Goal: Task Accomplishment & Management: Complete application form

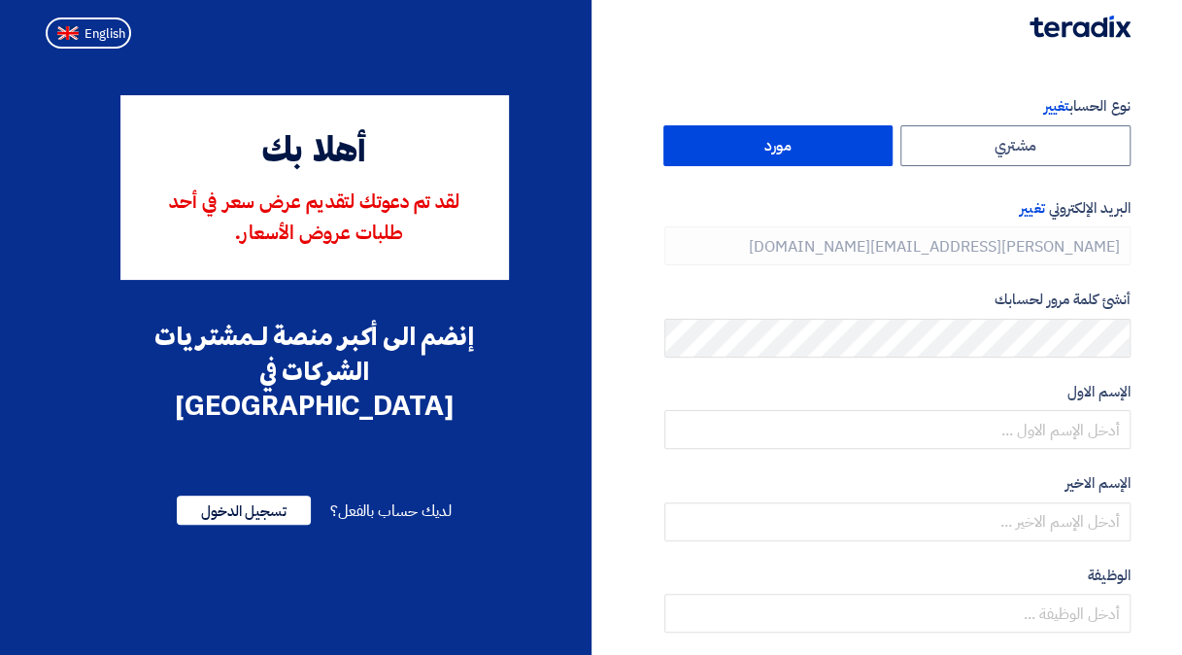
type input "[PHONE_NUMBER]"
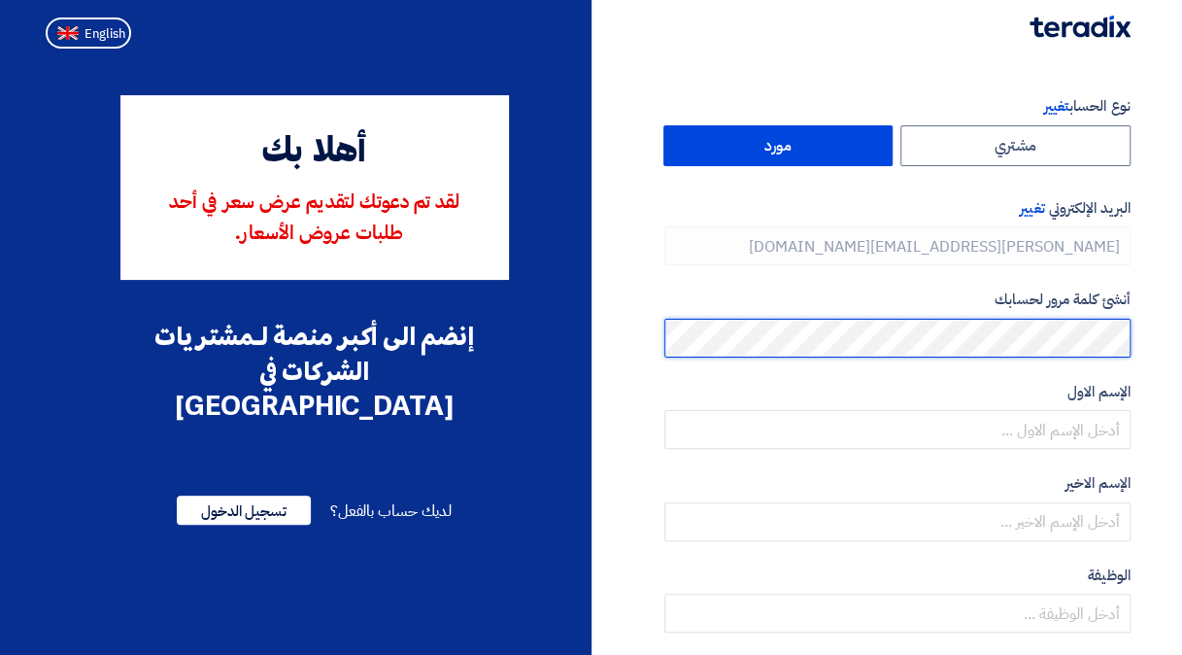
click at [1171, 336] on section "نوع الحساب تغيير مشتري مورد البريد الإلكتروني تغيير [PERSON_NAME][EMAIL_ADDRESS…" at bounding box center [591, 576] width 1182 height 1040
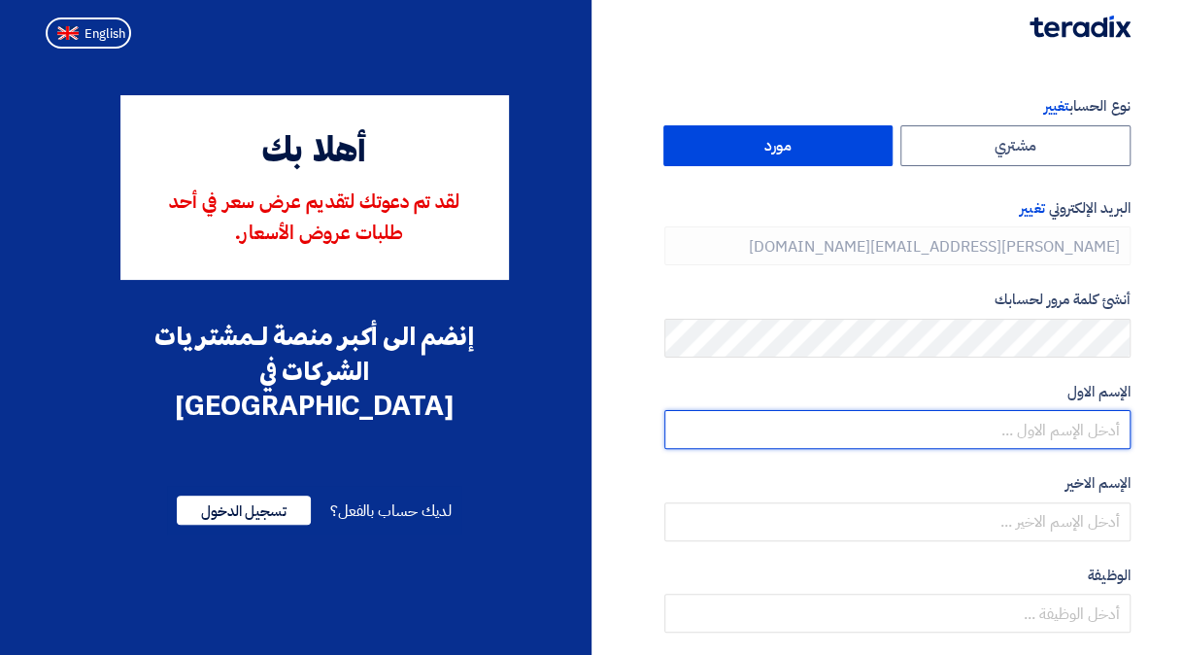
click at [1088, 421] on input "text" at bounding box center [897, 429] width 466 height 39
type input "[PERSON_NAME]"
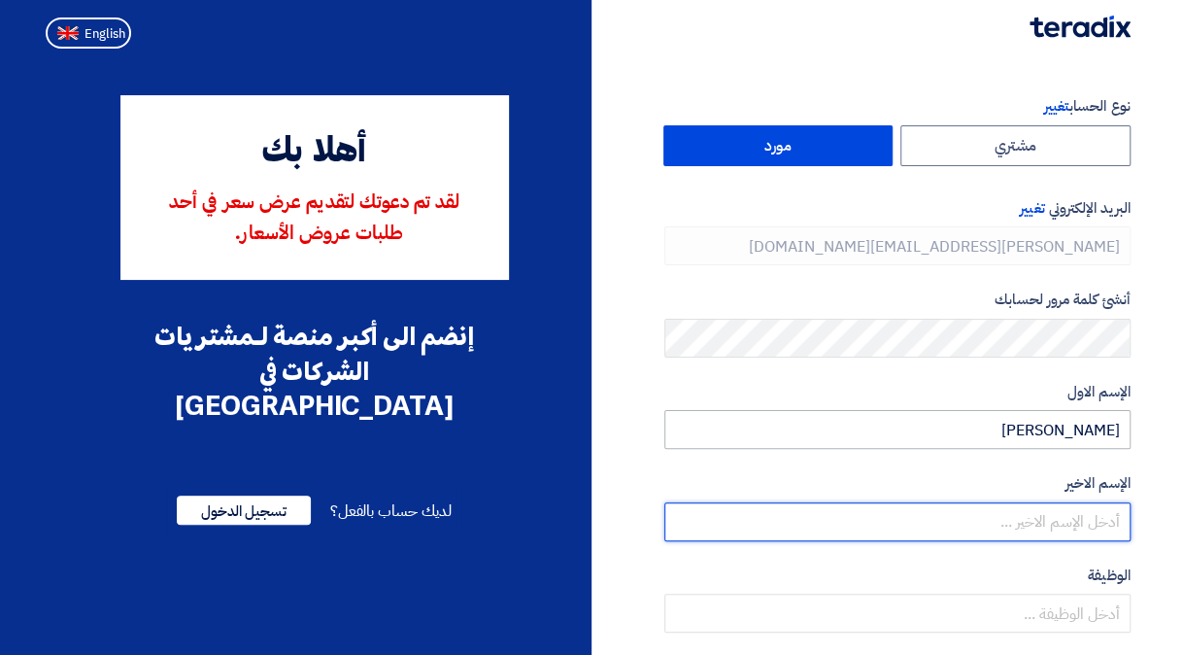
type input "الدوسري"
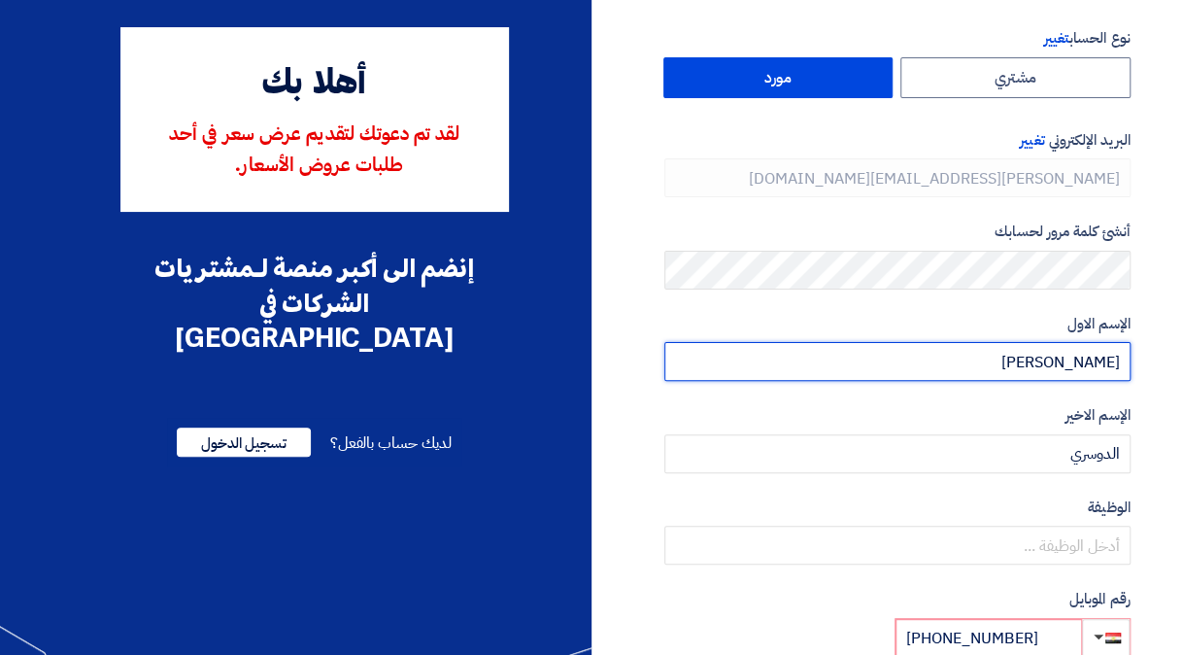
scroll to position [97, 0]
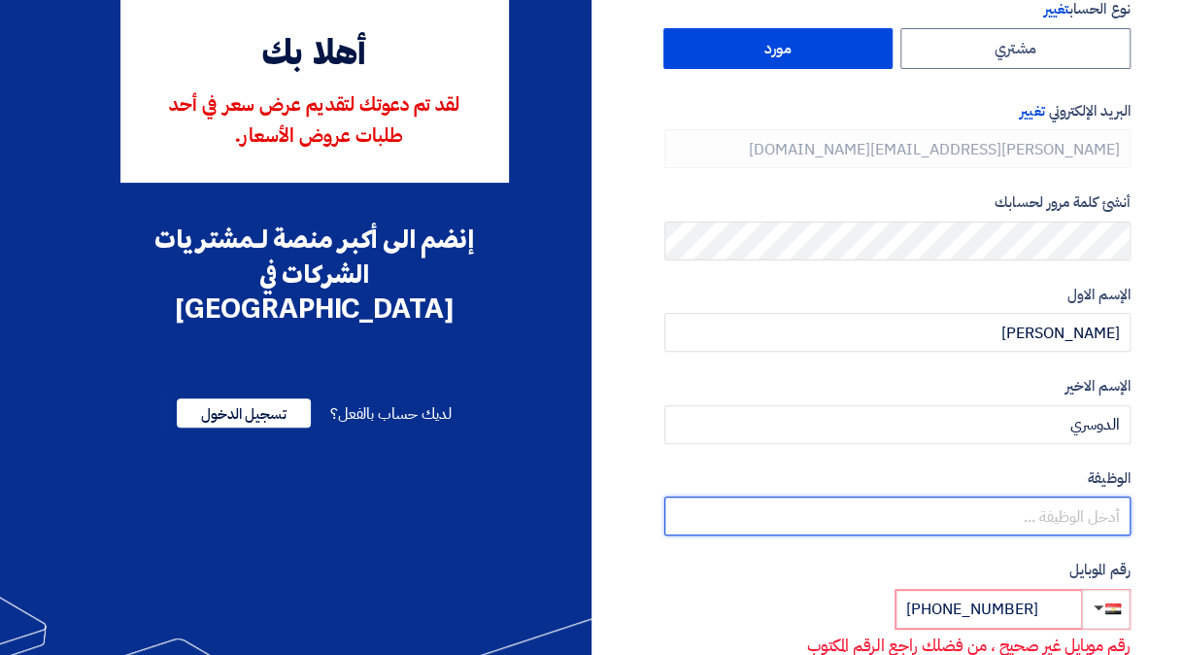
click at [1072, 507] on input "text" at bounding box center [897, 515] width 466 height 39
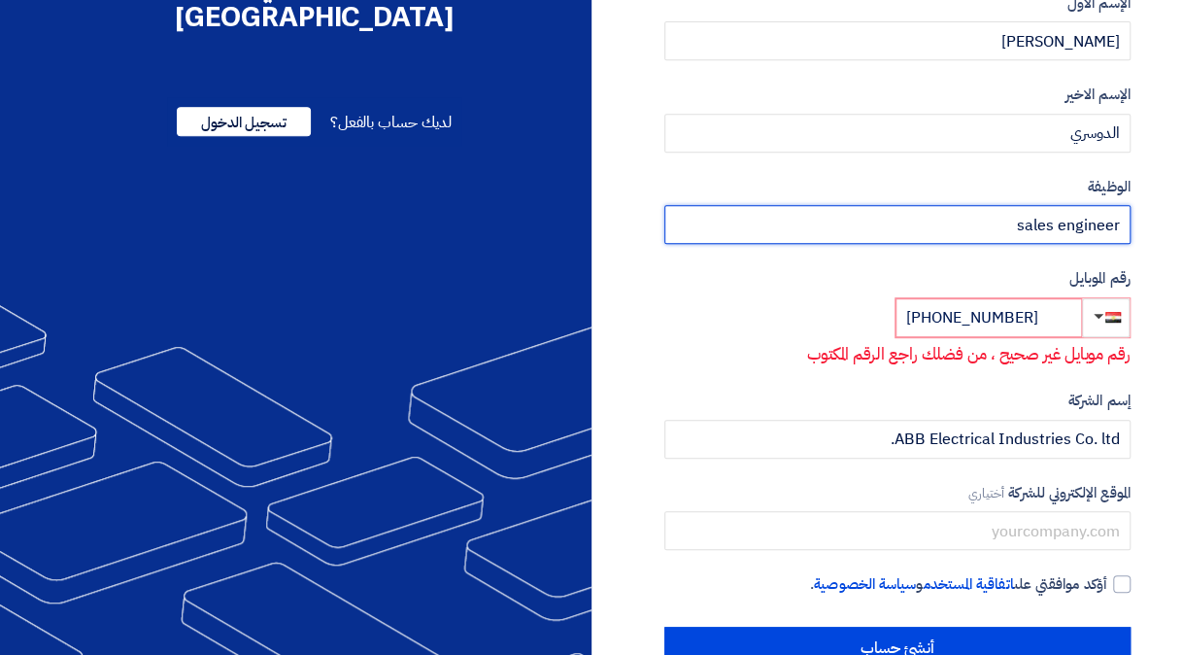
scroll to position [291, 0]
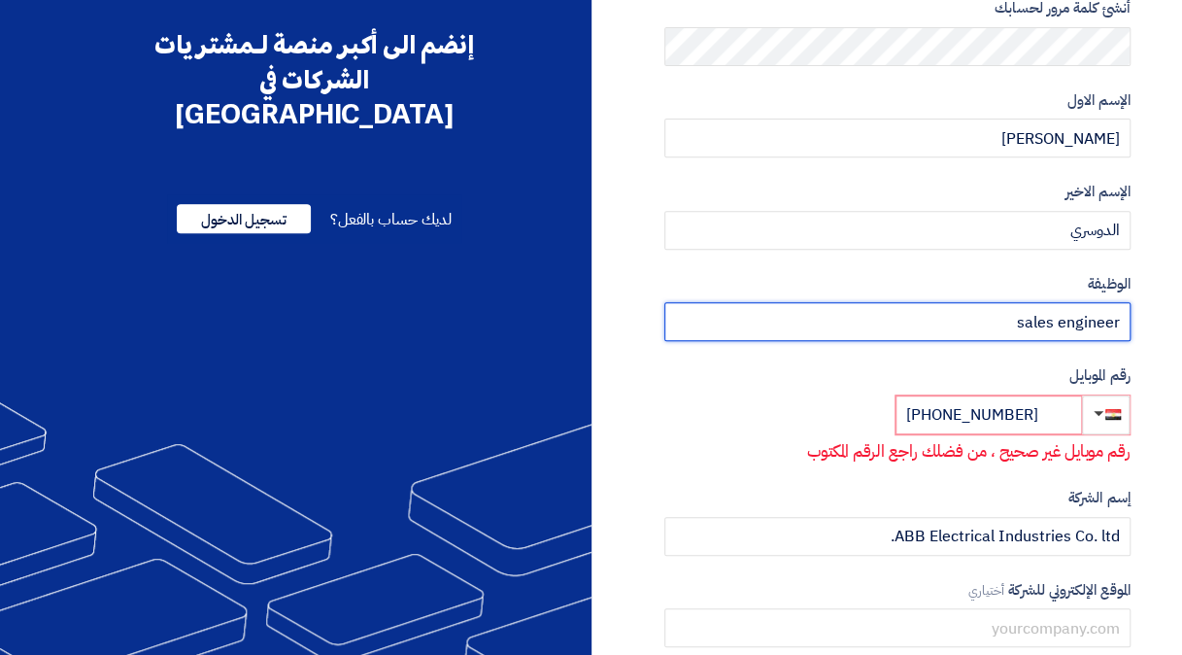
type input "sales engineer"
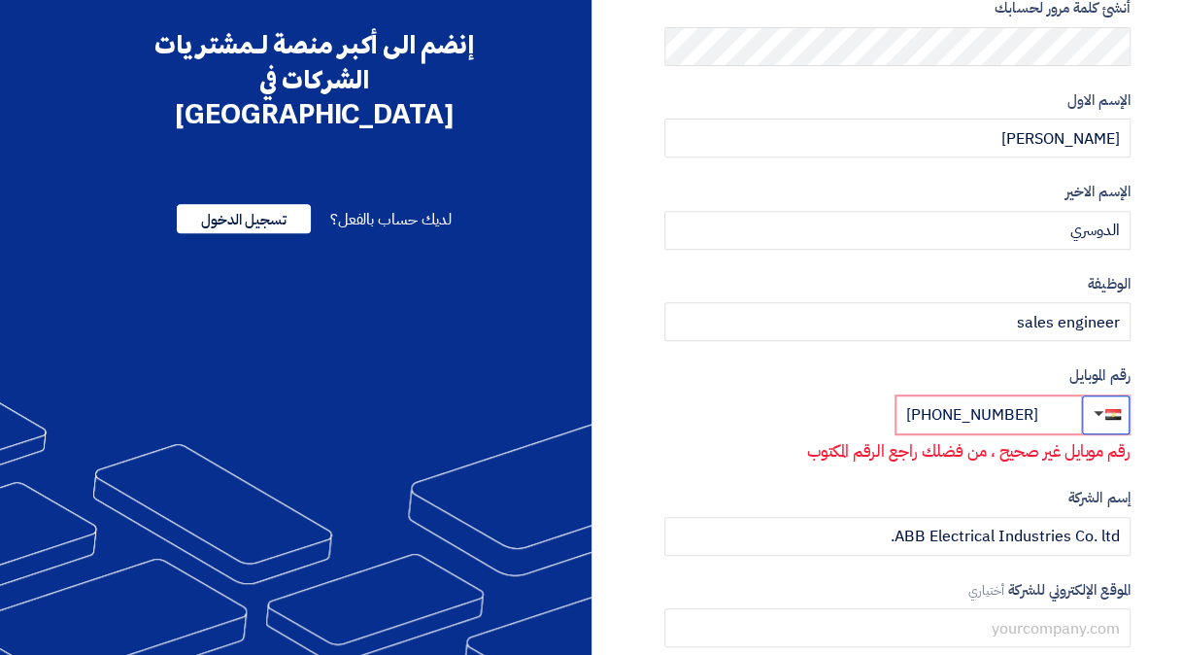
click at [1104, 414] on button "button" at bounding box center [1106, 414] width 48 height 39
click at [1099, 411] on span "button" at bounding box center [1099, 413] width 10 height 5
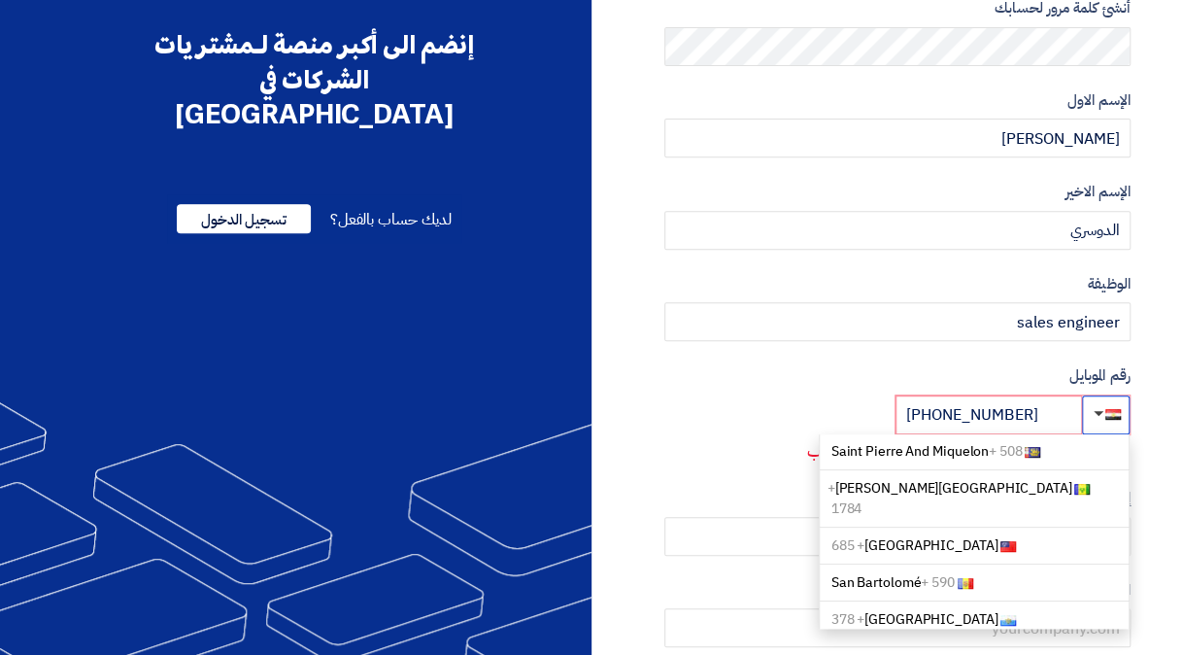
scroll to position [2040, 0]
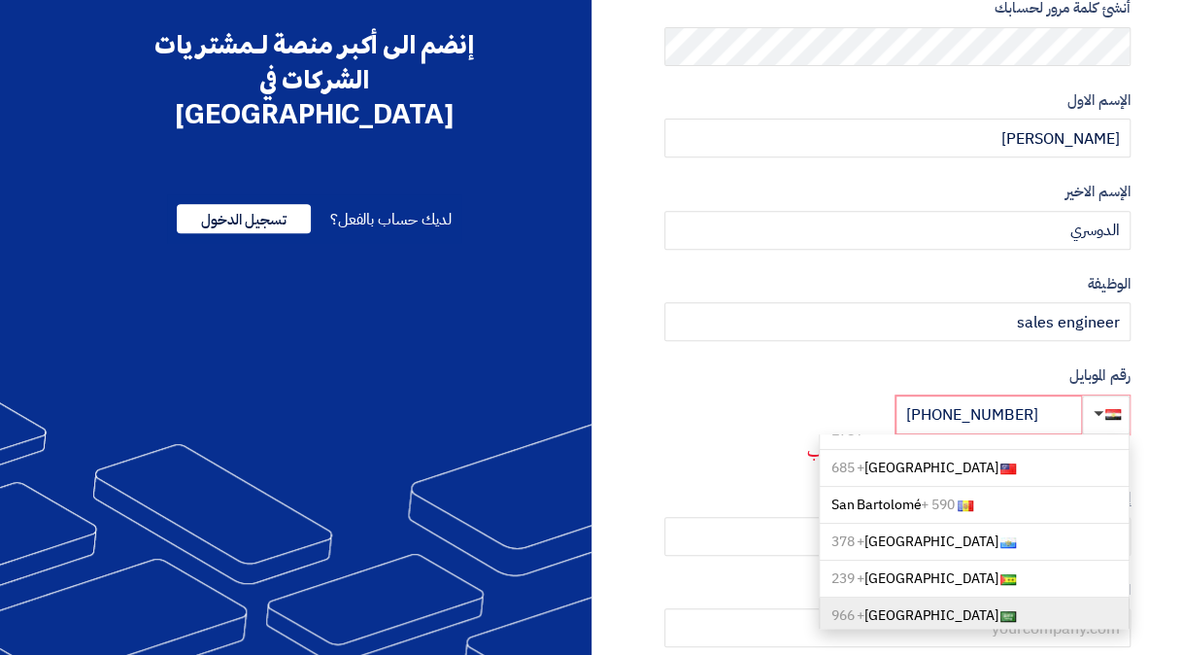
click at [912, 597] on link "[GEOGRAPHIC_DATA] + 966" at bounding box center [974, 615] width 311 height 37
type input "[PHONE_NUMBER]"
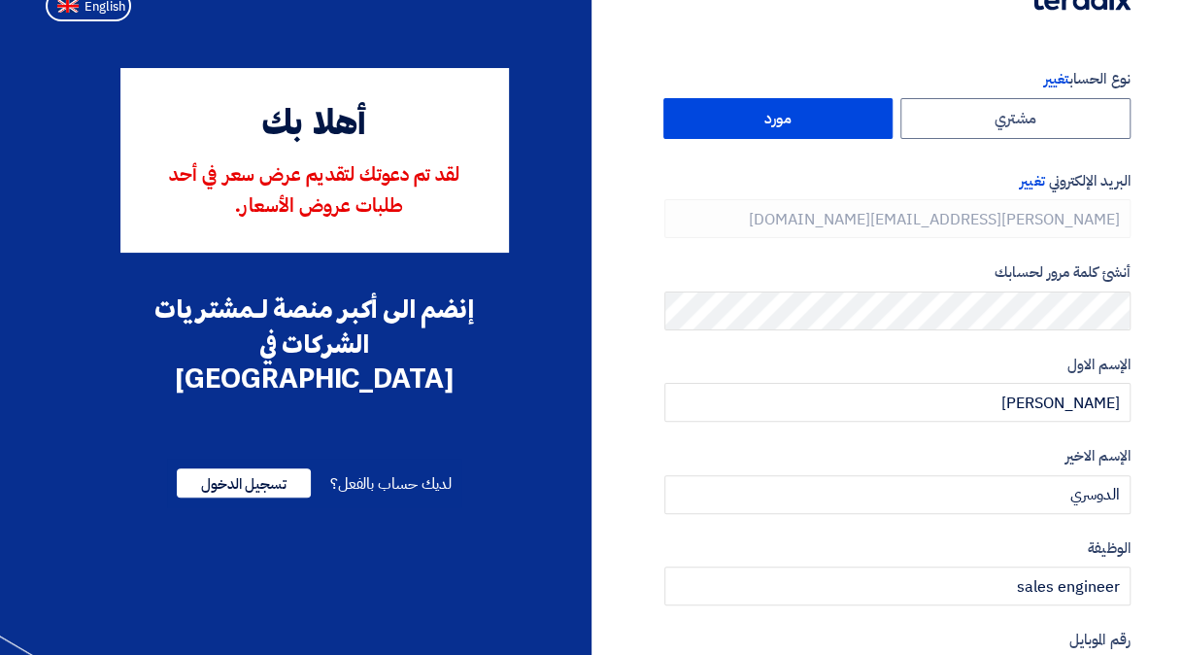
scroll to position [47, 0]
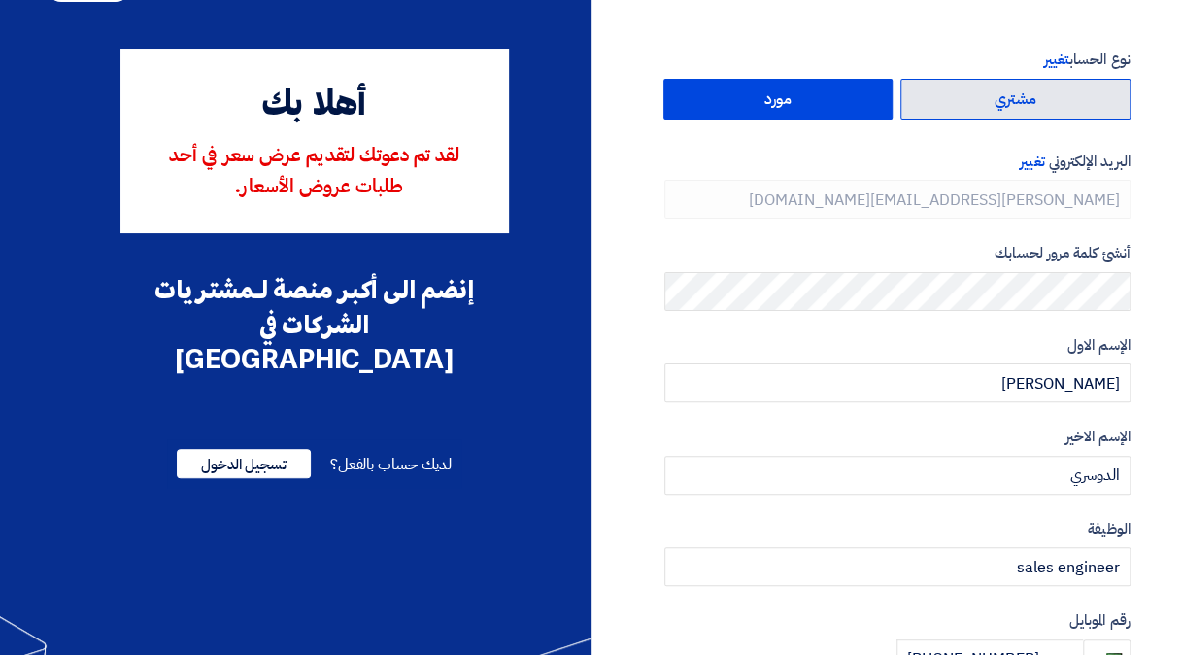
click at [991, 98] on label "مشتري" at bounding box center [1015, 99] width 230 height 41
click at [991, 98] on input "مشتري" at bounding box center [1015, 99] width 228 height 39
radio input "true"
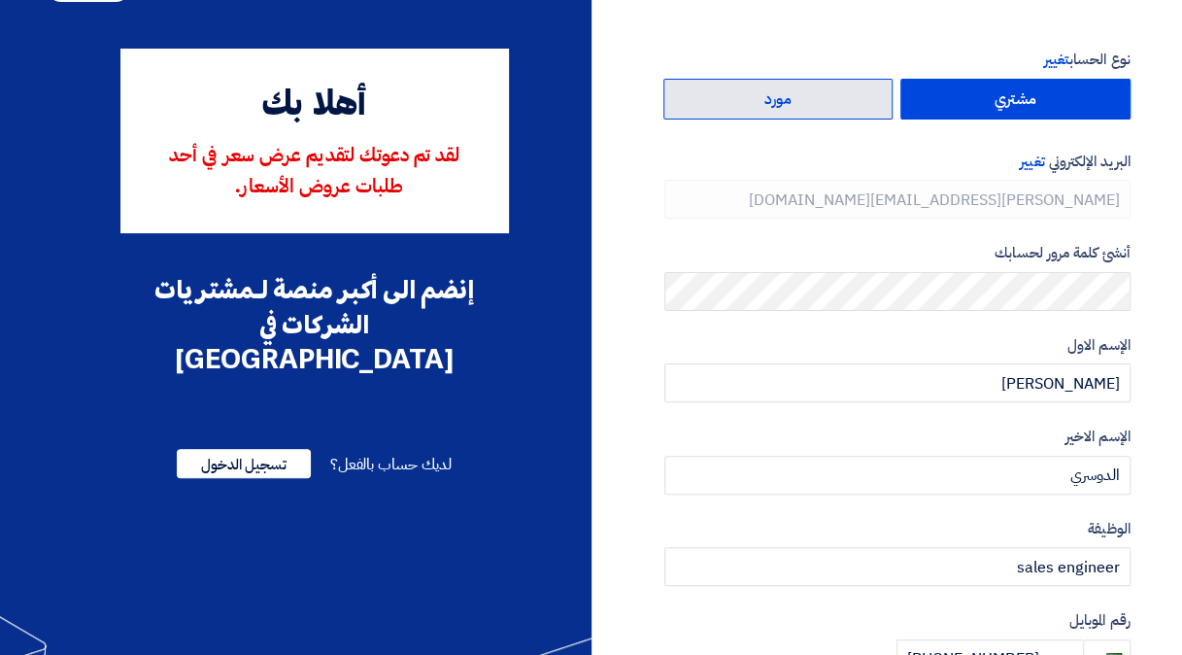
click at [825, 99] on label "مورد" at bounding box center [778, 99] width 230 height 41
click at [825, 99] on input "مورد" at bounding box center [778, 99] width 228 height 39
radio input "true"
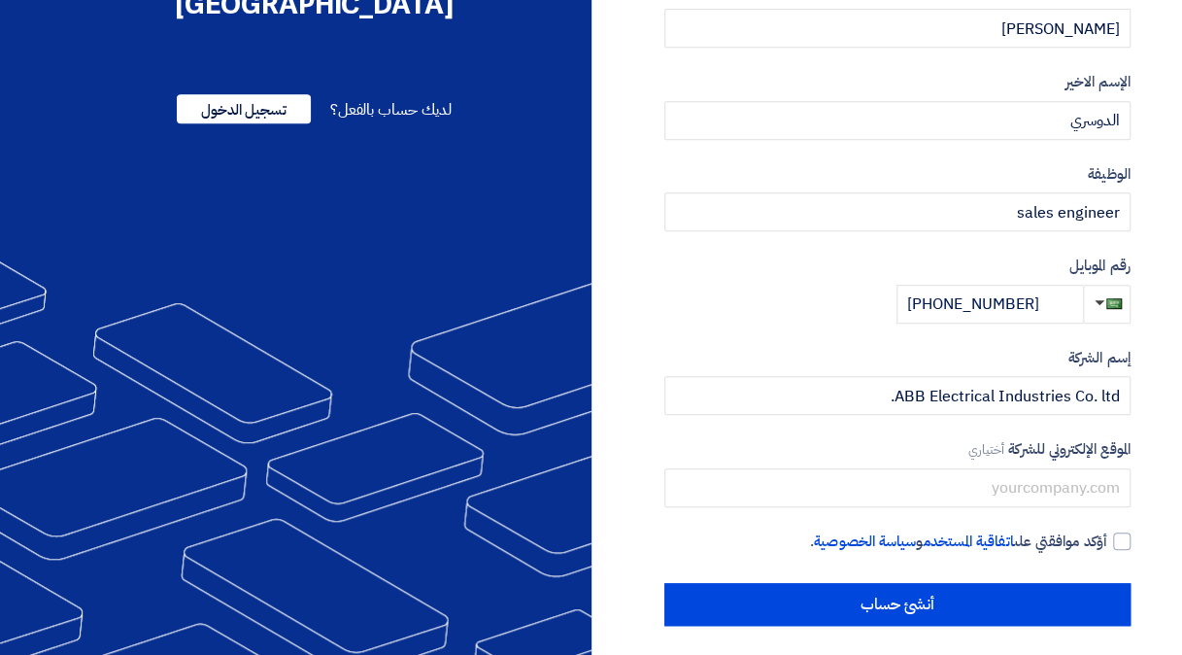
scroll to position [410, 0]
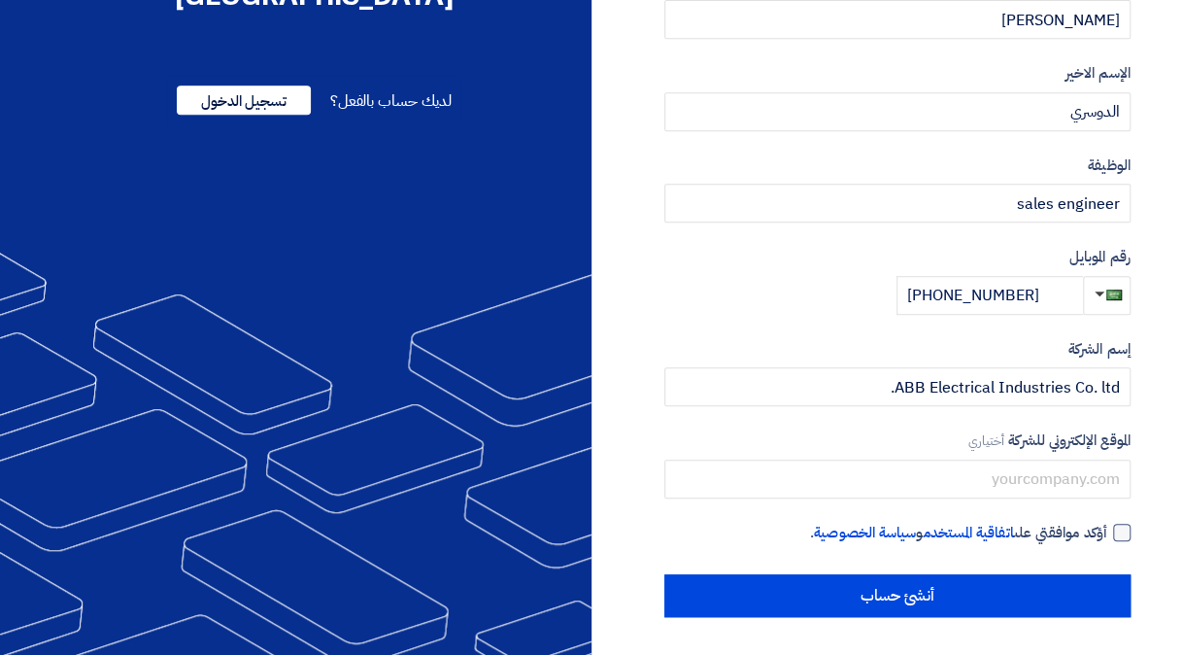
click at [1116, 525] on div at bounding box center [1121, 532] width 17 height 17
click at [1107, 525] on input "أؤكد موافقتي على اتفاقية المستخدم و سياسة الخصوصية ." at bounding box center [874, 541] width 466 height 39
checkbox input "true"
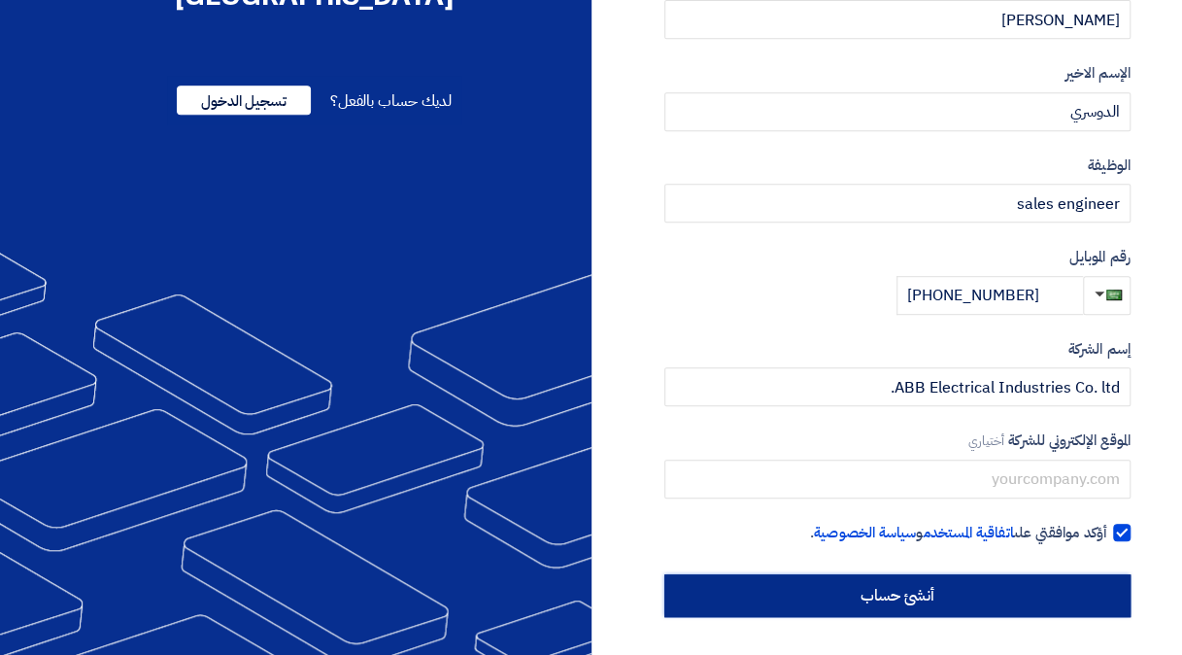
click at [985, 592] on input "أنشئ حساب" at bounding box center [897, 595] width 466 height 43
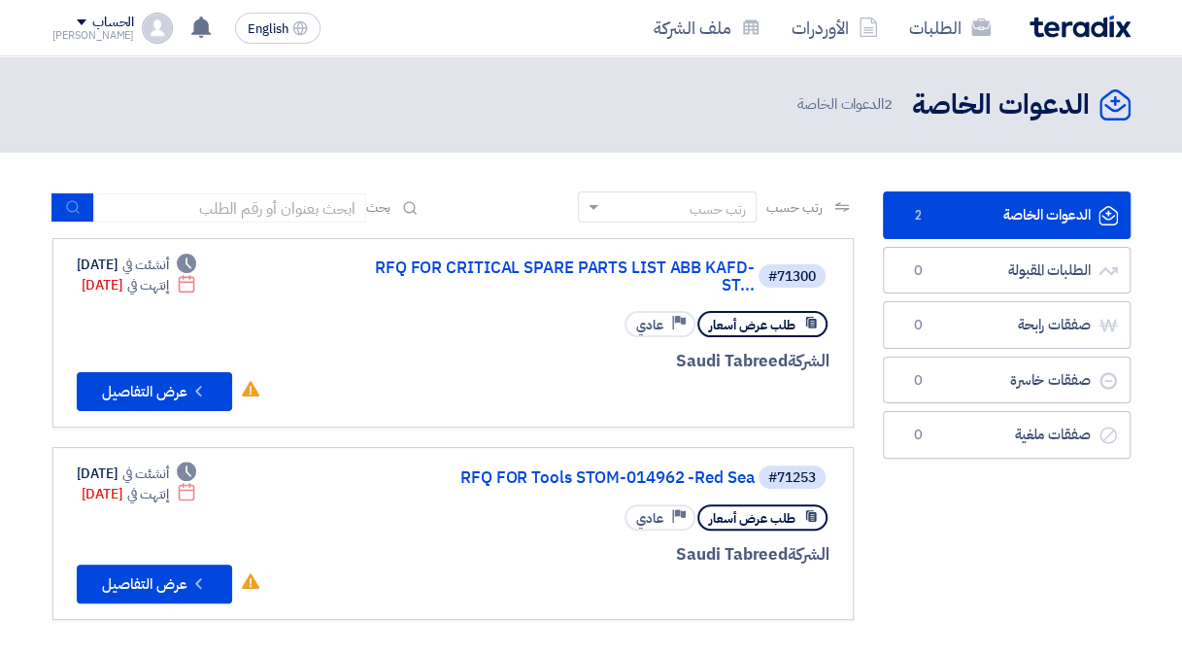
click at [641, 115] on div "الدعوات الخاصة الدعوات الخاصة 2 الدعوات الخاصة" at bounding box center [591, 104] width 1078 height 38
click at [724, 19] on link "ملف الشركة" at bounding box center [707, 28] width 138 height 46
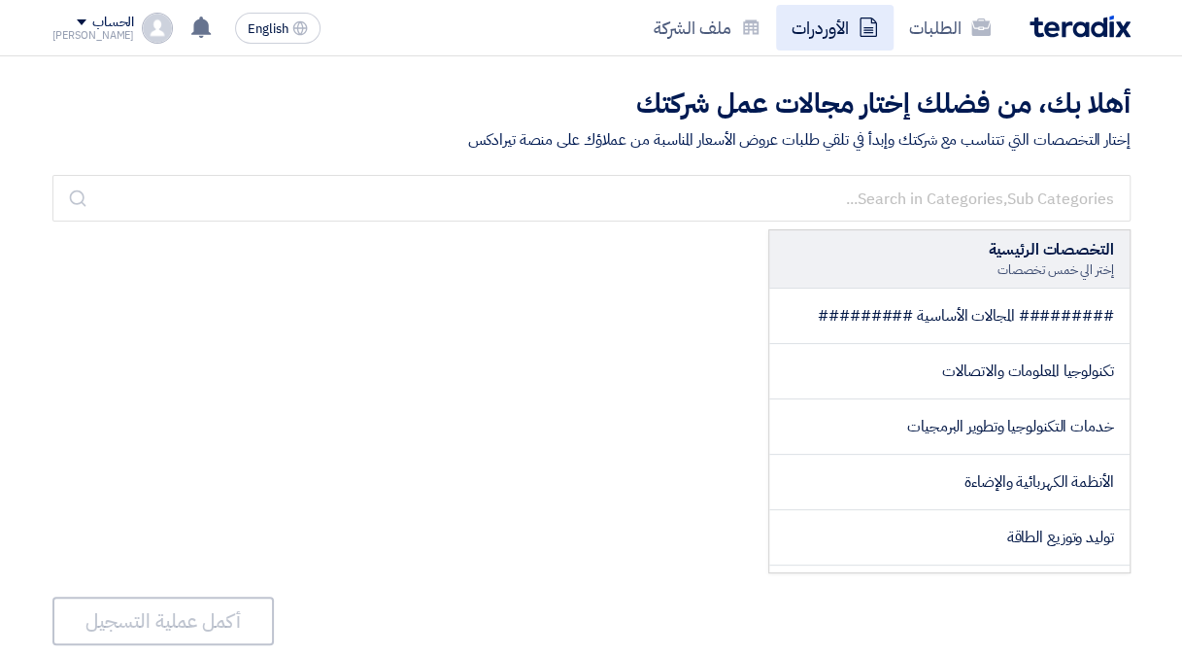
click at [822, 21] on link "الأوردرات" at bounding box center [835, 28] width 118 height 46
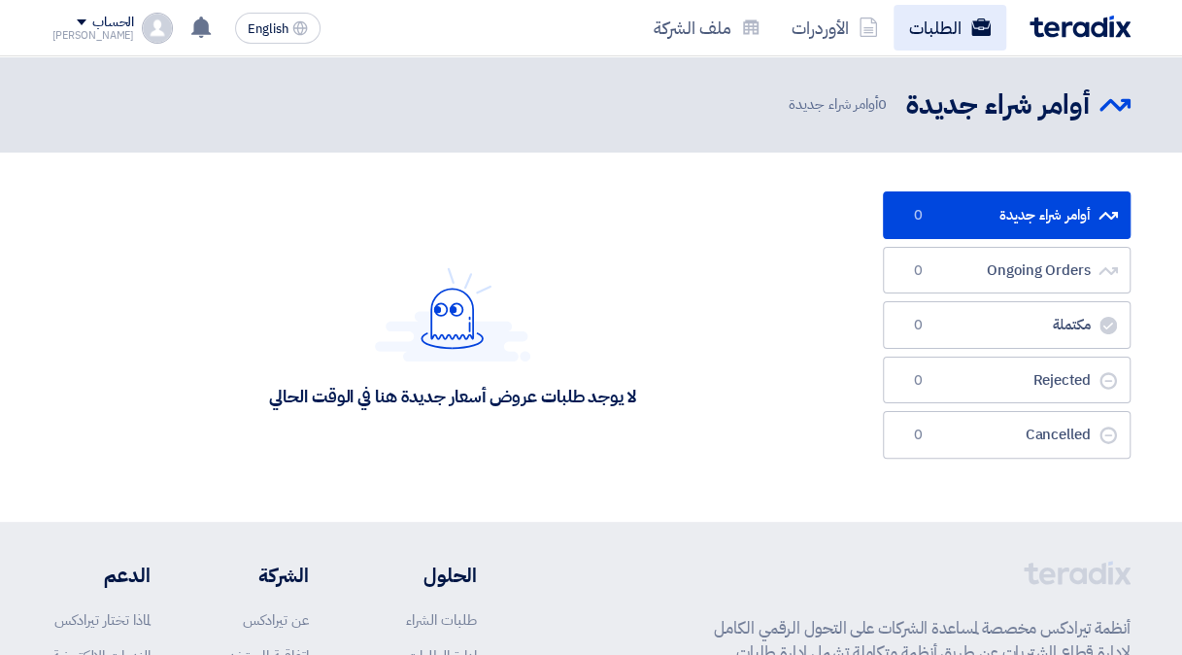
click at [957, 17] on link "الطلبات" at bounding box center [950, 28] width 113 height 46
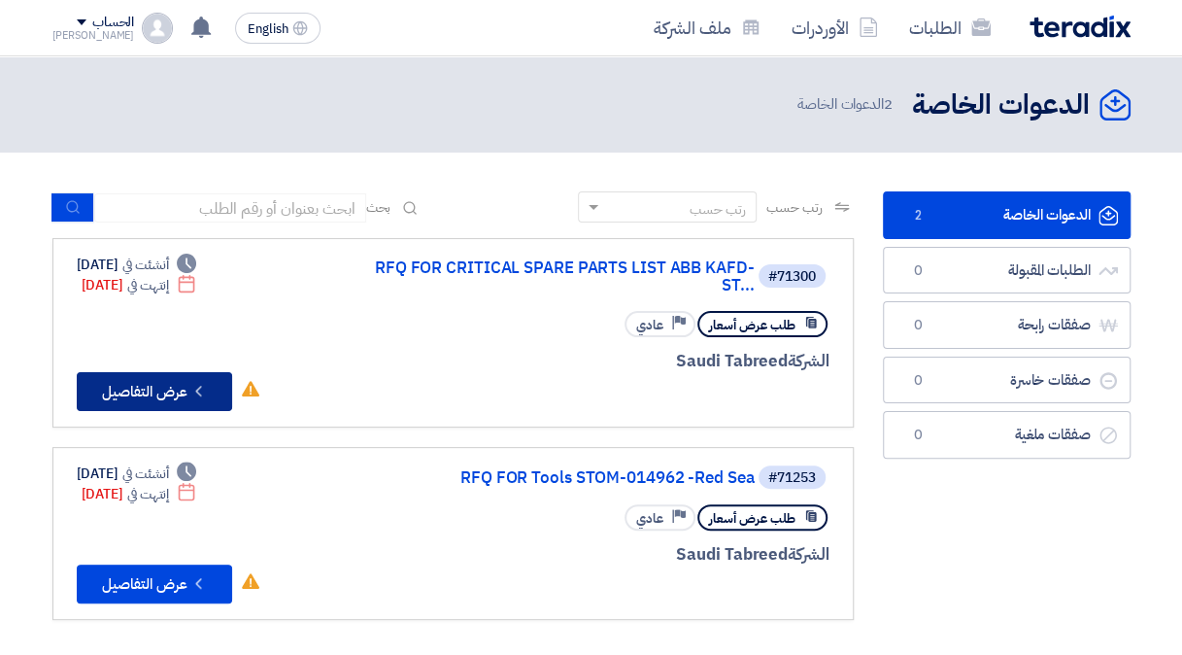
click at [212, 385] on button "Check details عرض التفاصيل" at bounding box center [154, 391] width 155 height 39
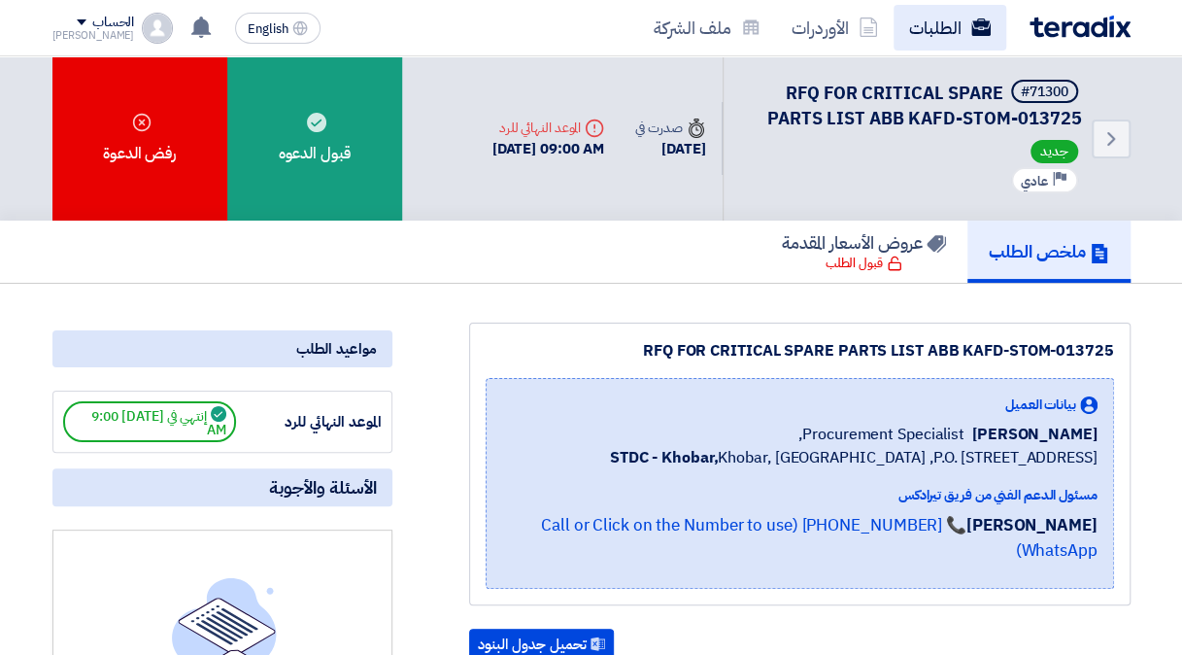
click at [936, 33] on link "الطلبات" at bounding box center [950, 28] width 113 height 46
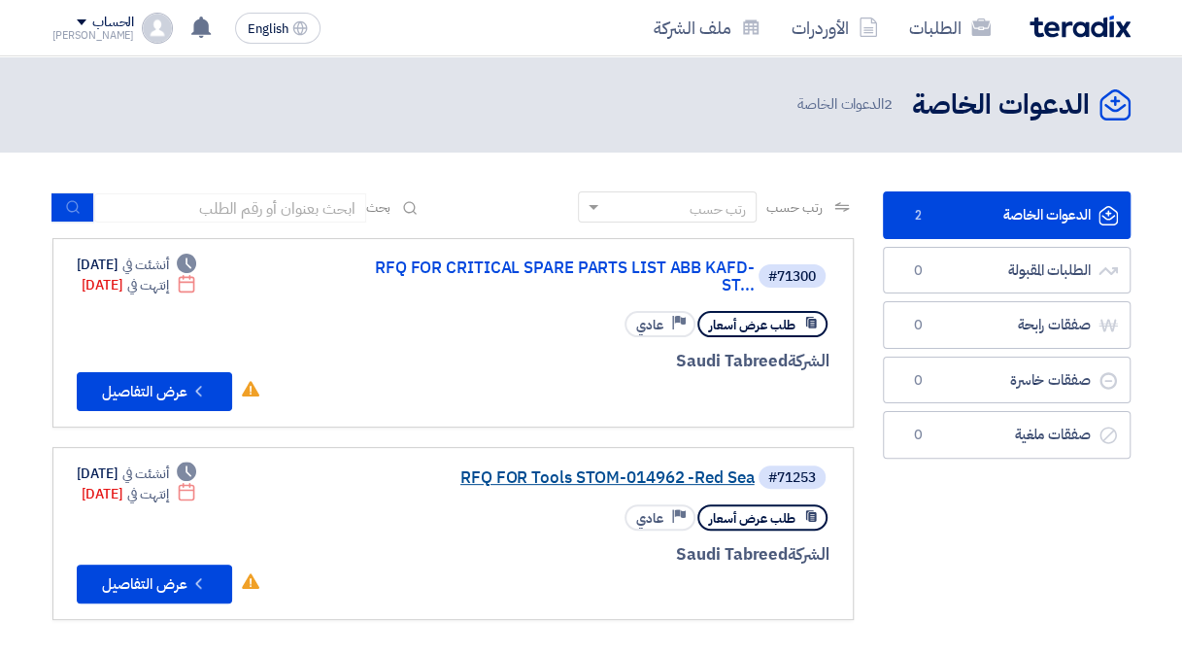
click at [558, 474] on link "RFQ FOR Tools STOM-014962 -Red Sea" at bounding box center [560, 477] width 389 height 17
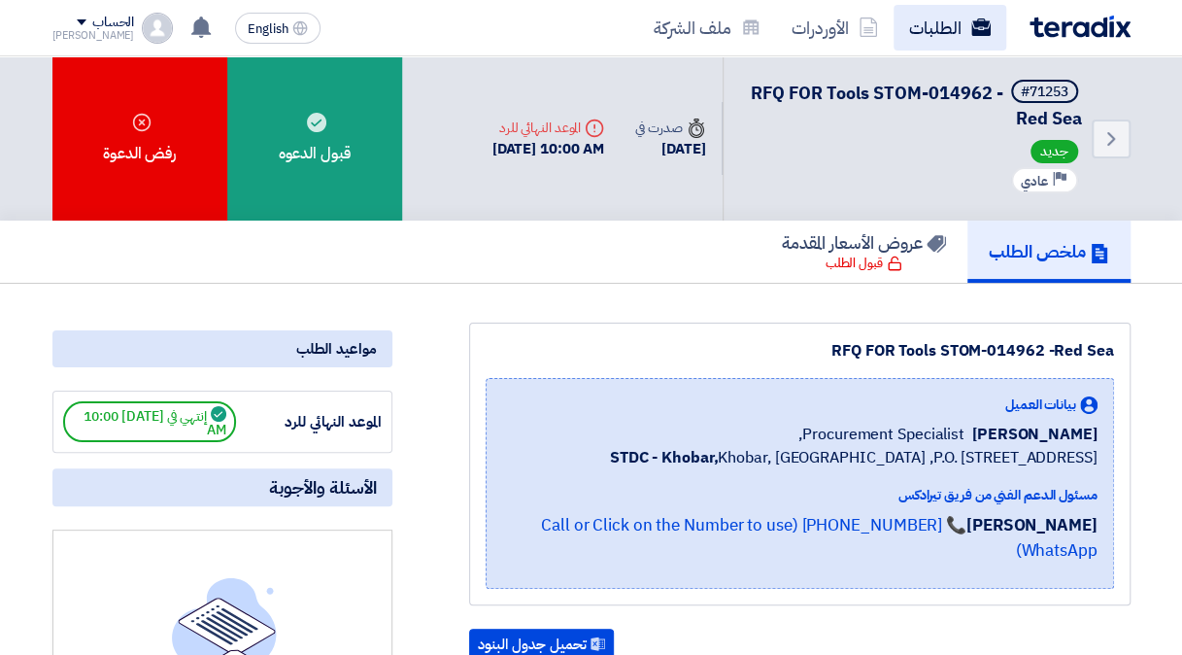
click at [915, 30] on link "الطلبات" at bounding box center [950, 28] width 113 height 46
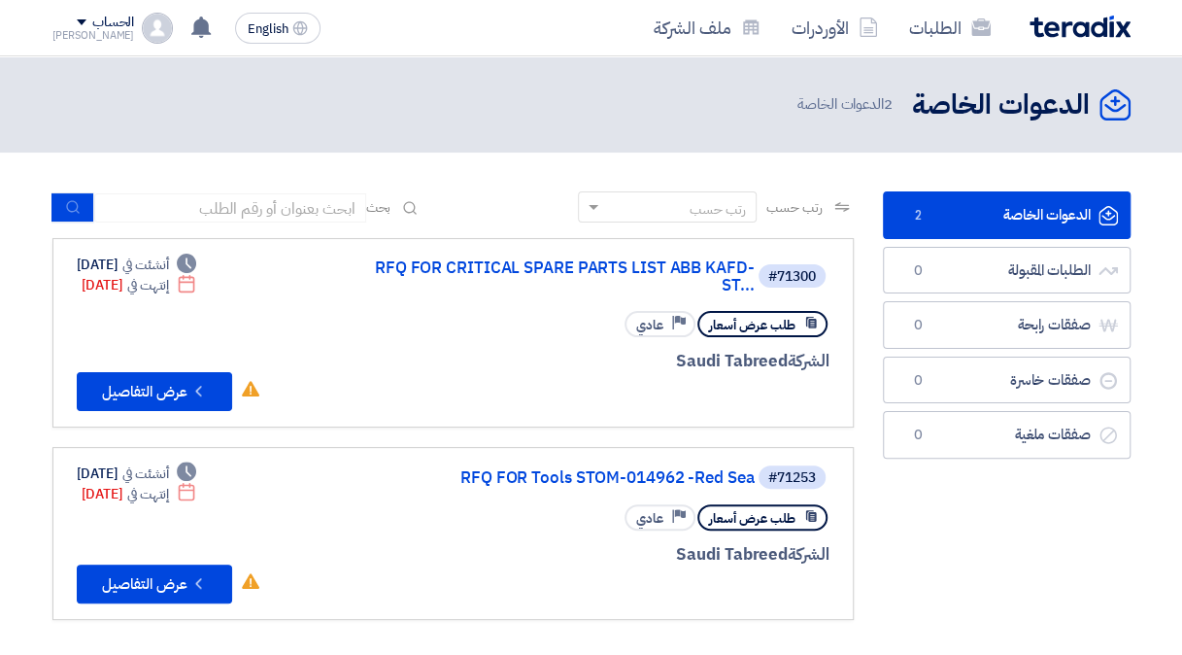
click at [445, 321] on div "طلب عرض أسعار Priority عادي" at bounding box center [595, 324] width 467 height 34
